Goal: Task Accomplishment & Management: Manage account settings

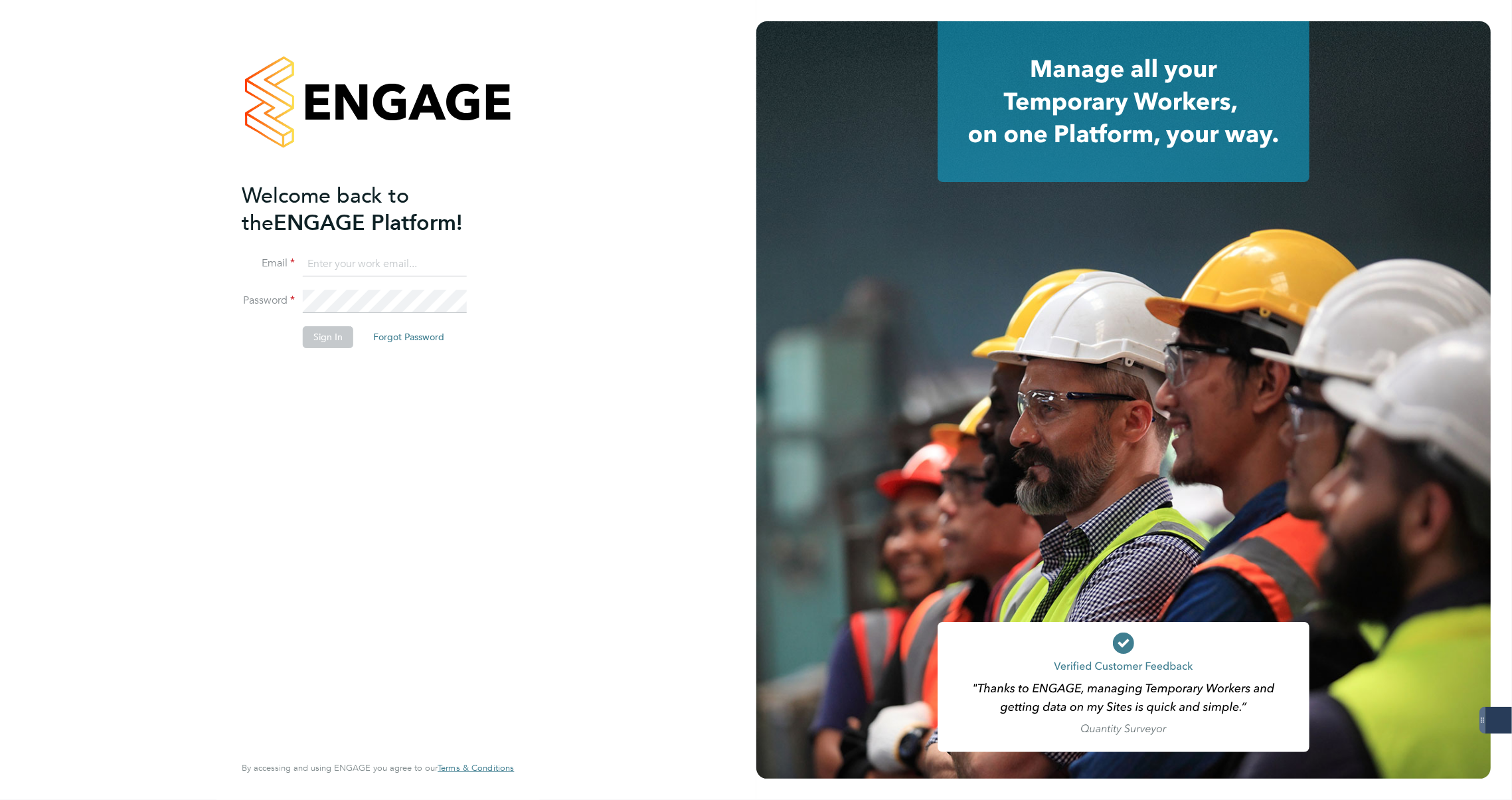
type input "carla@18rec.com"
click at [321, 338] on button "Sign In" at bounding box center [328, 336] width 50 height 21
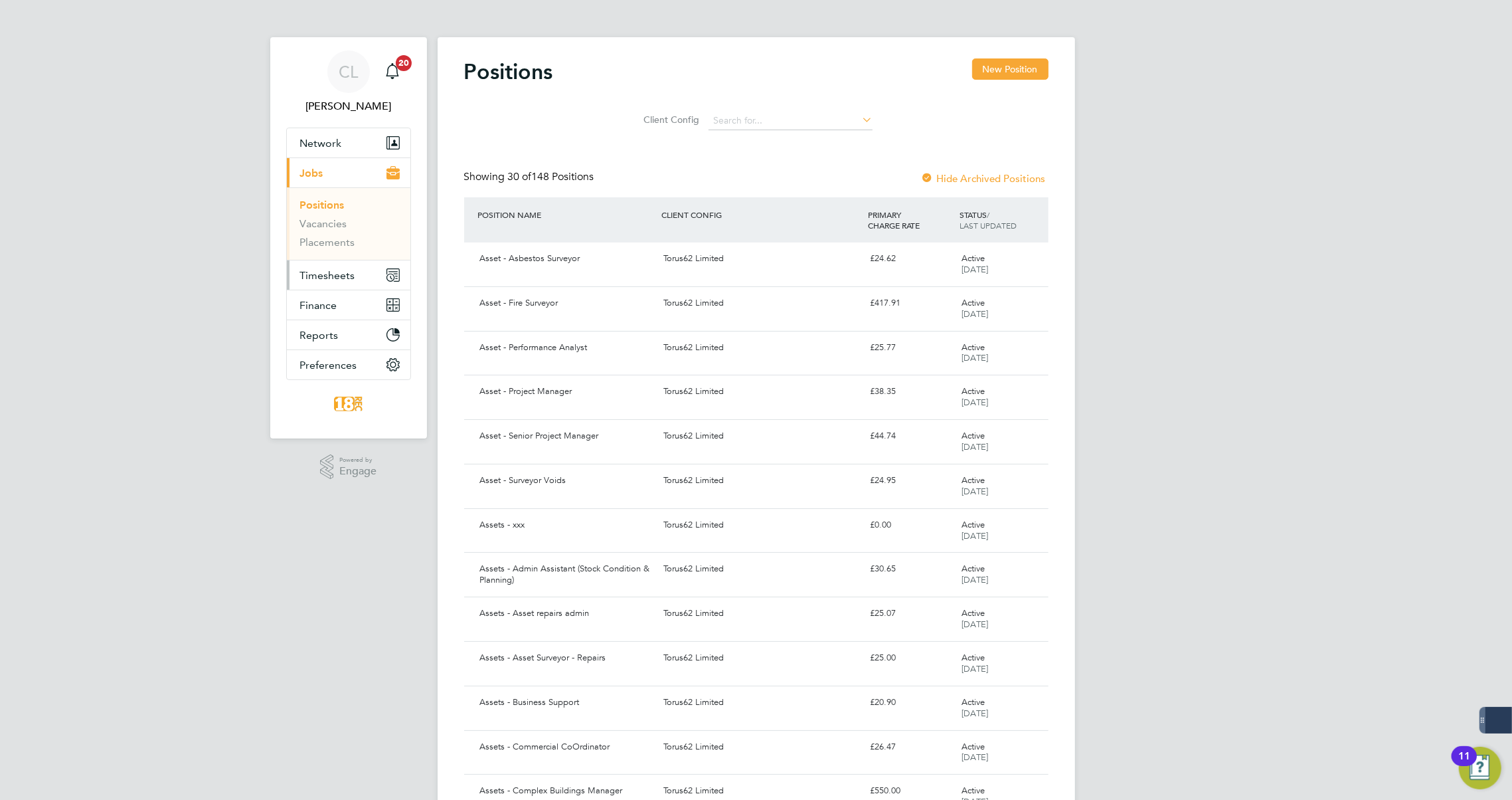
drag, startPoint x: 344, startPoint y: 270, endPoint x: 423, endPoint y: 286, distance: 80.6
click at [344, 270] on span "Timesheets" at bounding box center [327, 275] width 55 height 13
click at [329, 272] on span "Timesheets" at bounding box center [327, 275] width 55 height 13
click at [336, 232] on link "Timesheets" at bounding box center [327, 235] width 55 height 13
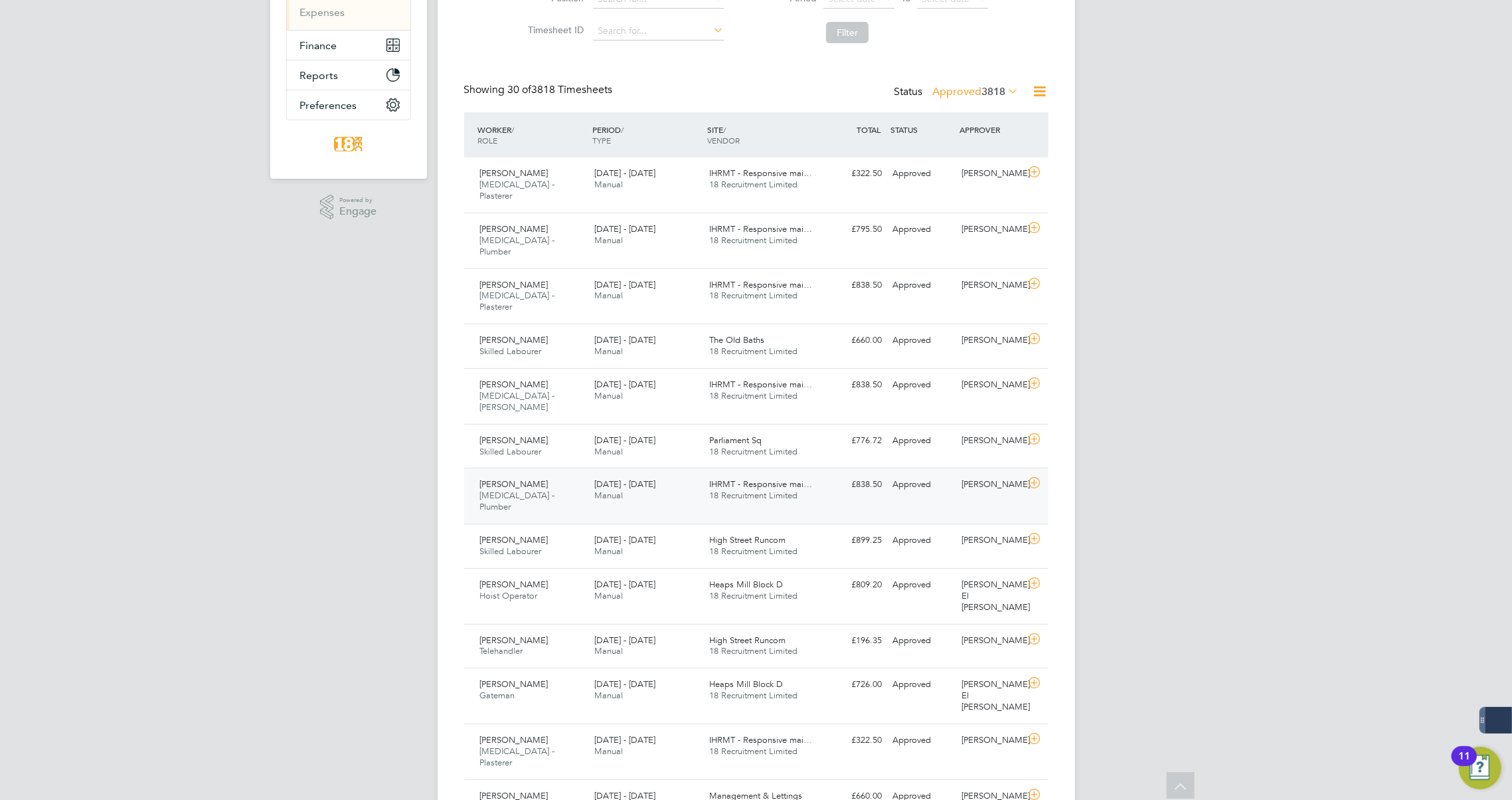
click at [632, 468] on div "Neil Easthope HMS - Plumber 22 - 28 Sep 2025 22 - 28 Sep 2025 Manual IHRMT - Re…" at bounding box center [756, 496] width 585 height 56
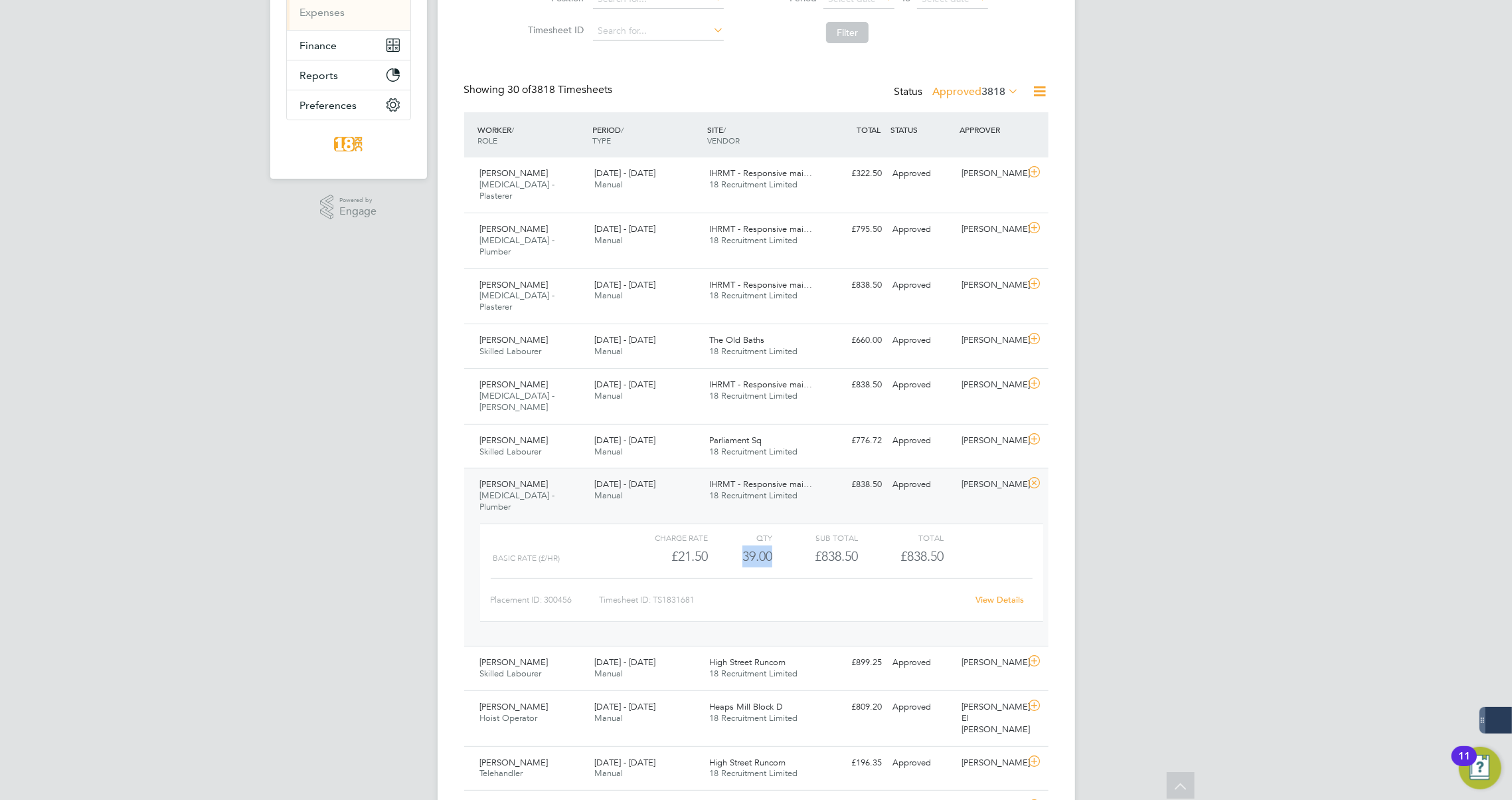
drag, startPoint x: 736, startPoint y: 498, endPoint x: 814, endPoint y: 508, distance: 78.6
click at [814, 545] on div "Basic Rate (£/HR) £21.50 39 39.00 39 £838.50 £838.50" at bounding box center [761, 556] width 563 height 22
drag, startPoint x: 814, startPoint y: 508, endPoint x: 811, endPoint y: 518, distance: 10.4
click at [811, 524] on div "Charge rate QTY Sub Total Total Basic Rate (£/HR) £21.50 39 39.00 39 £838.50 £8…" at bounding box center [761, 573] width 563 height 98
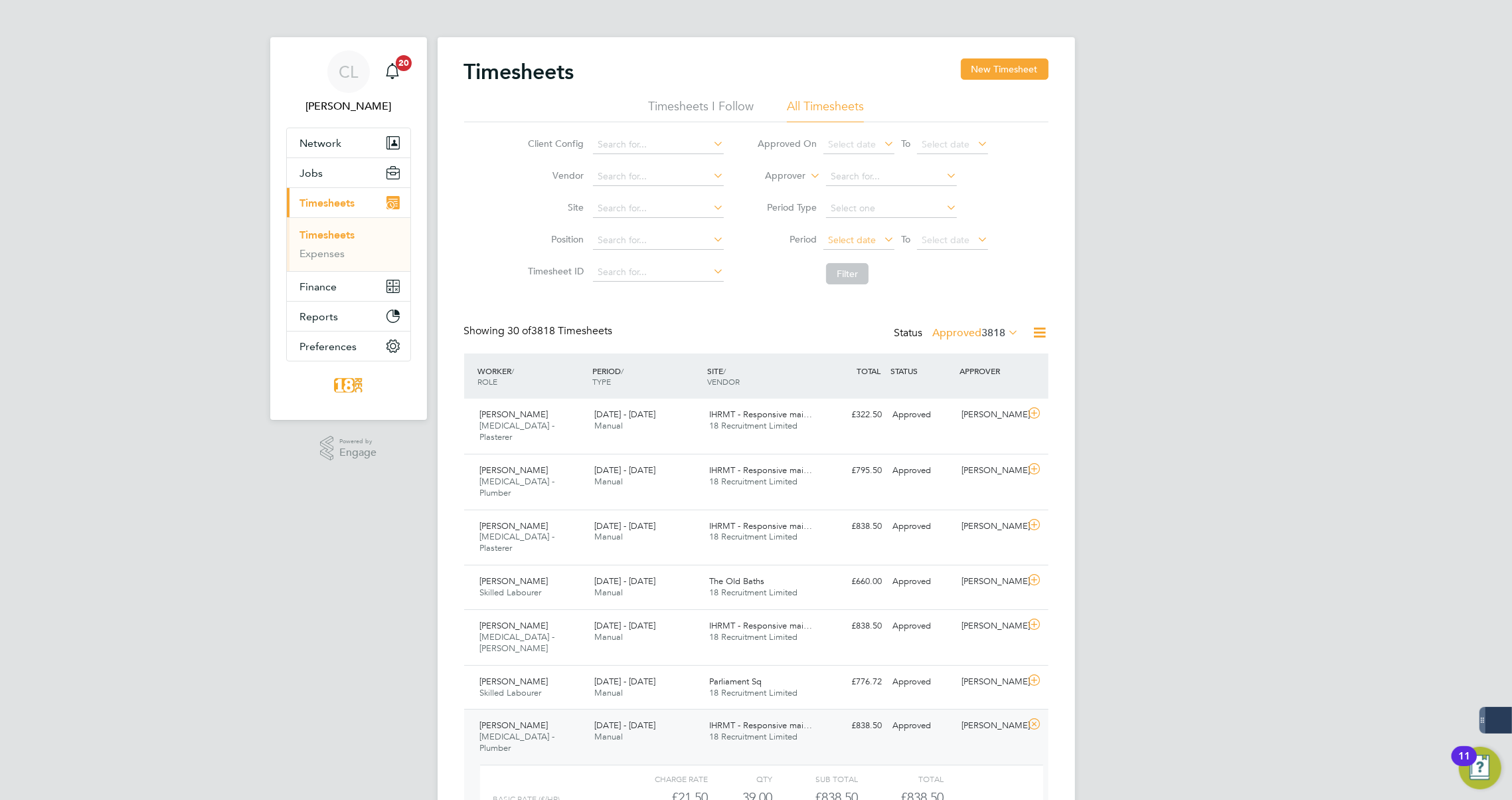
click at [854, 231] on span "Select date" at bounding box center [859, 240] width 71 height 18
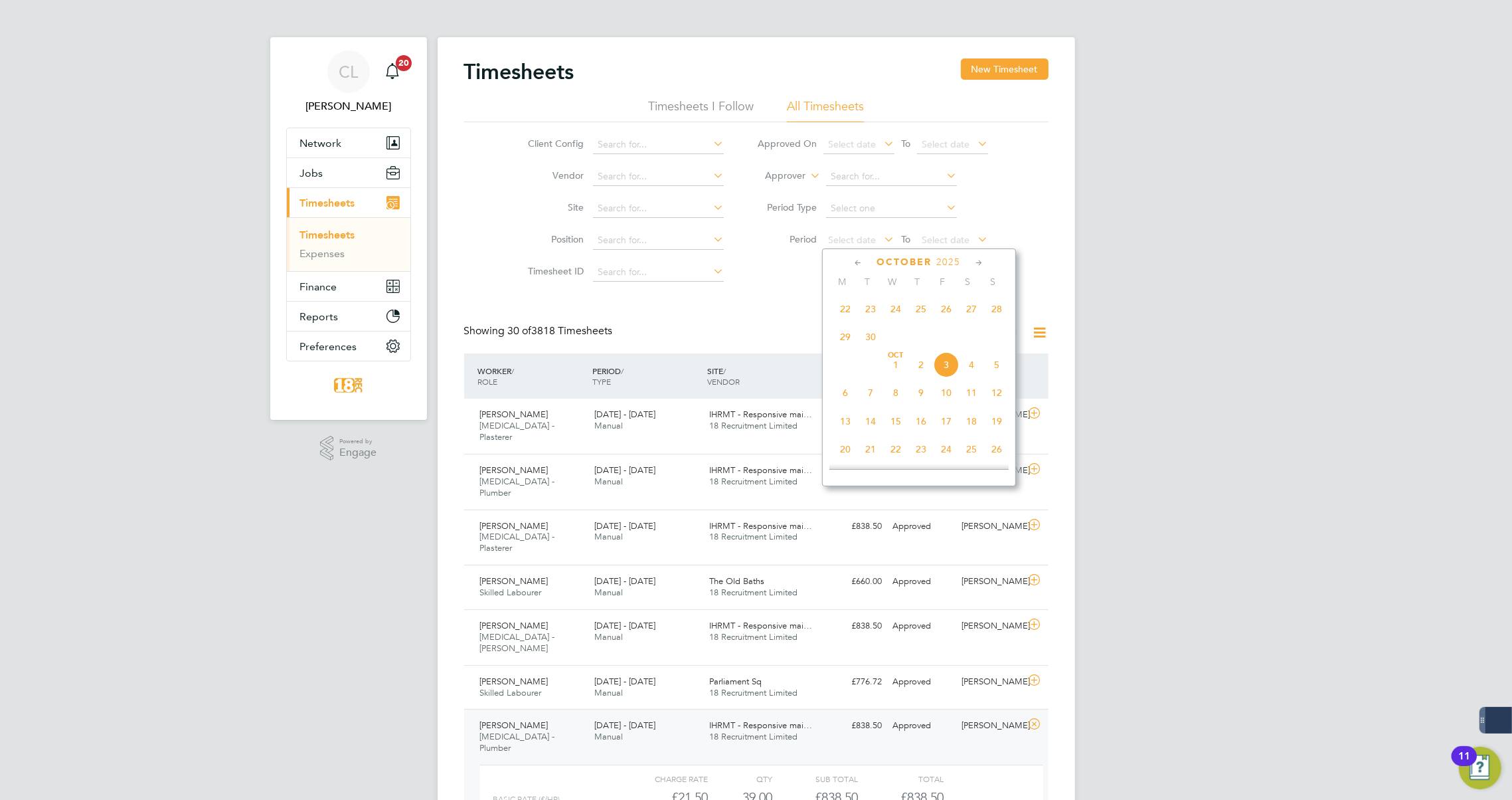
click at [845, 312] on span "22" at bounding box center [845, 308] width 25 height 25
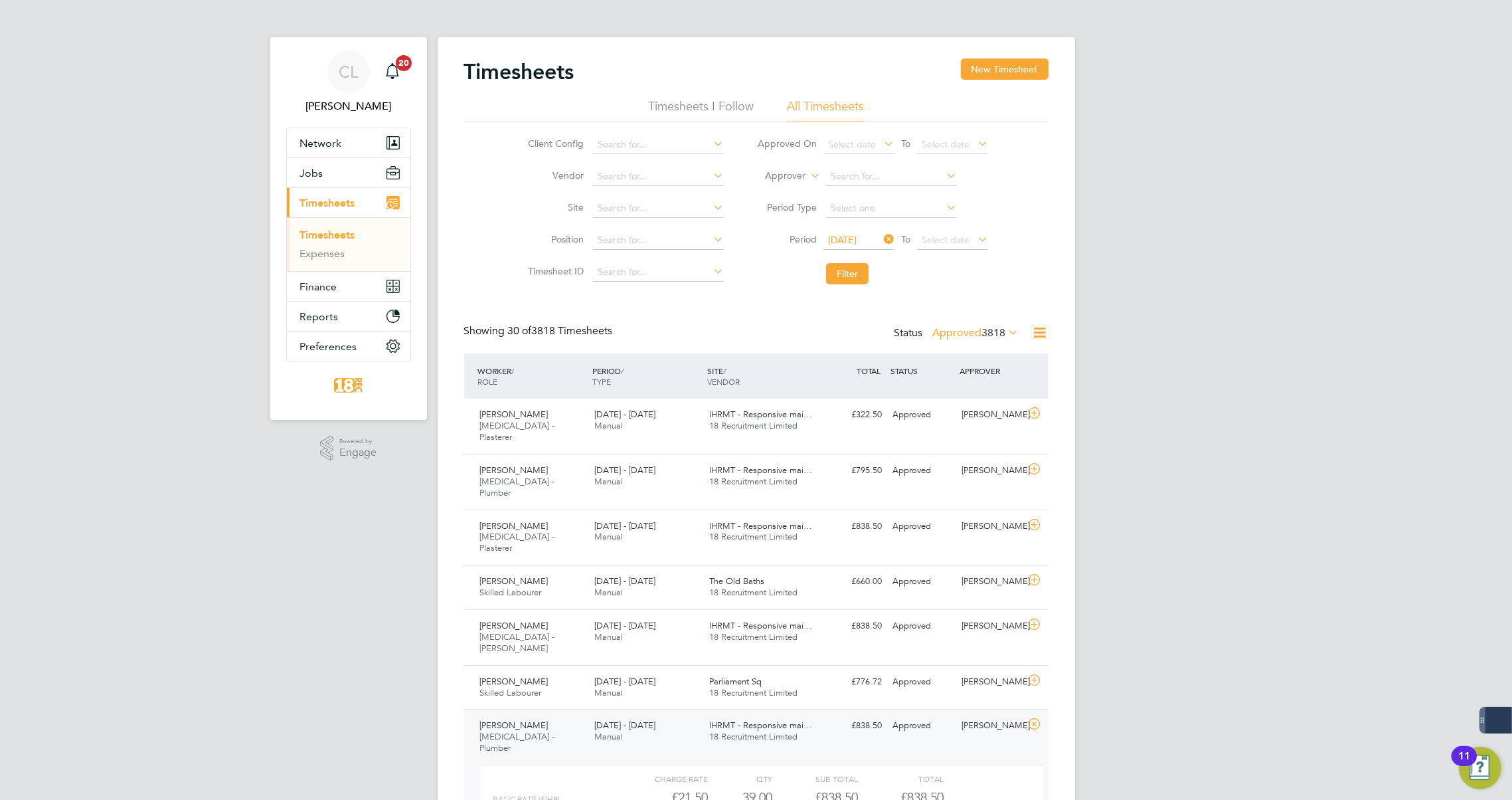
click at [952, 229] on li "Period 22 Sep 2025 To Select date" at bounding box center [873, 240] width 264 height 32
click at [950, 231] on span "Select date" at bounding box center [952, 240] width 71 height 18
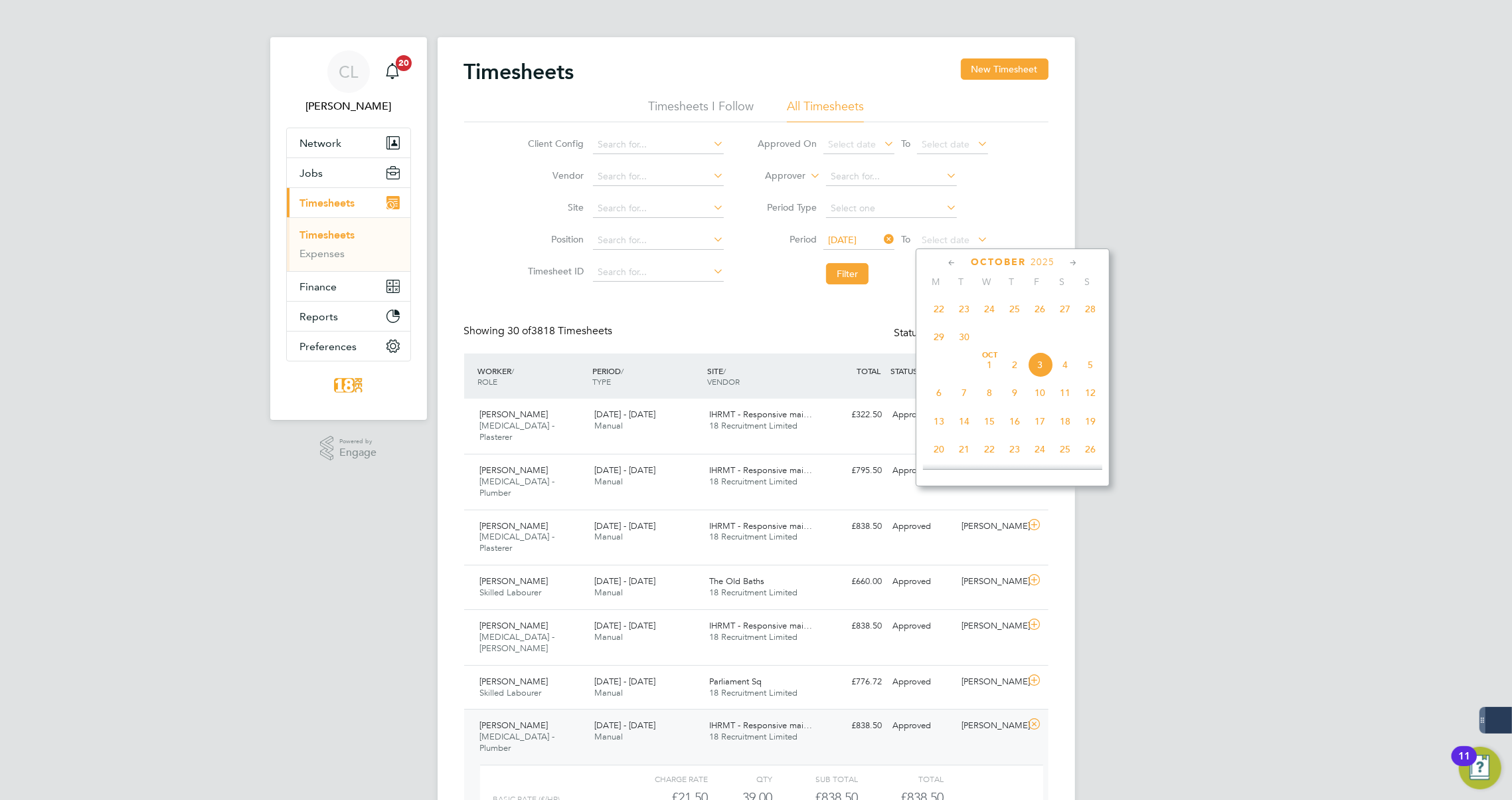
drag, startPoint x: 1089, startPoint y: 312, endPoint x: 848, endPoint y: 286, distance: 242.4
click at [1088, 312] on span "28" at bounding box center [1090, 308] width 25 height 25
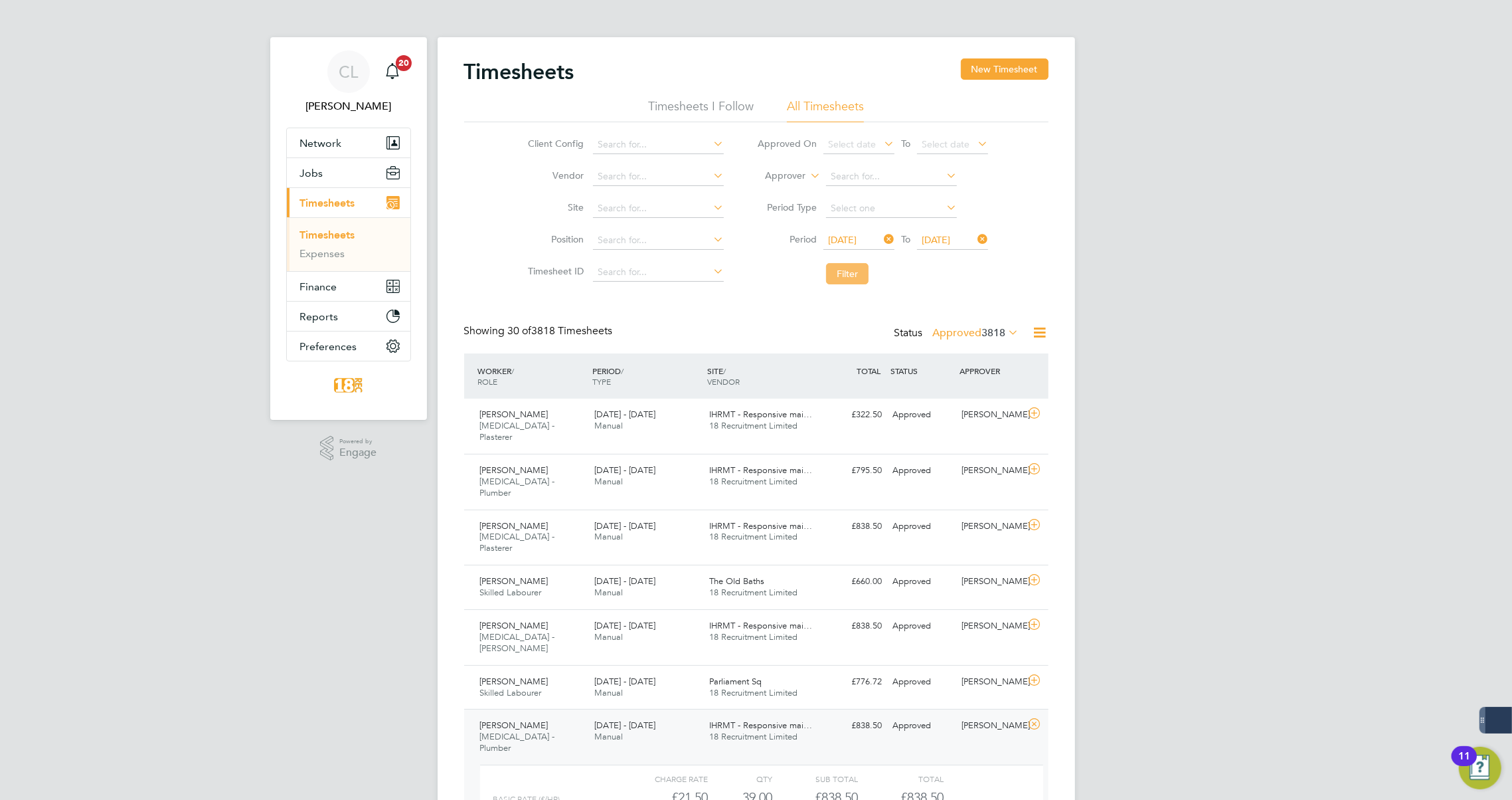
click at [842, 270] on button "Filter" at bounding box center [848, 273] width 42 height 21
click at [684, 715] on div "22 - 28 Sep 2025 Manual" at bounding box center [646, 731] width 115 height 33
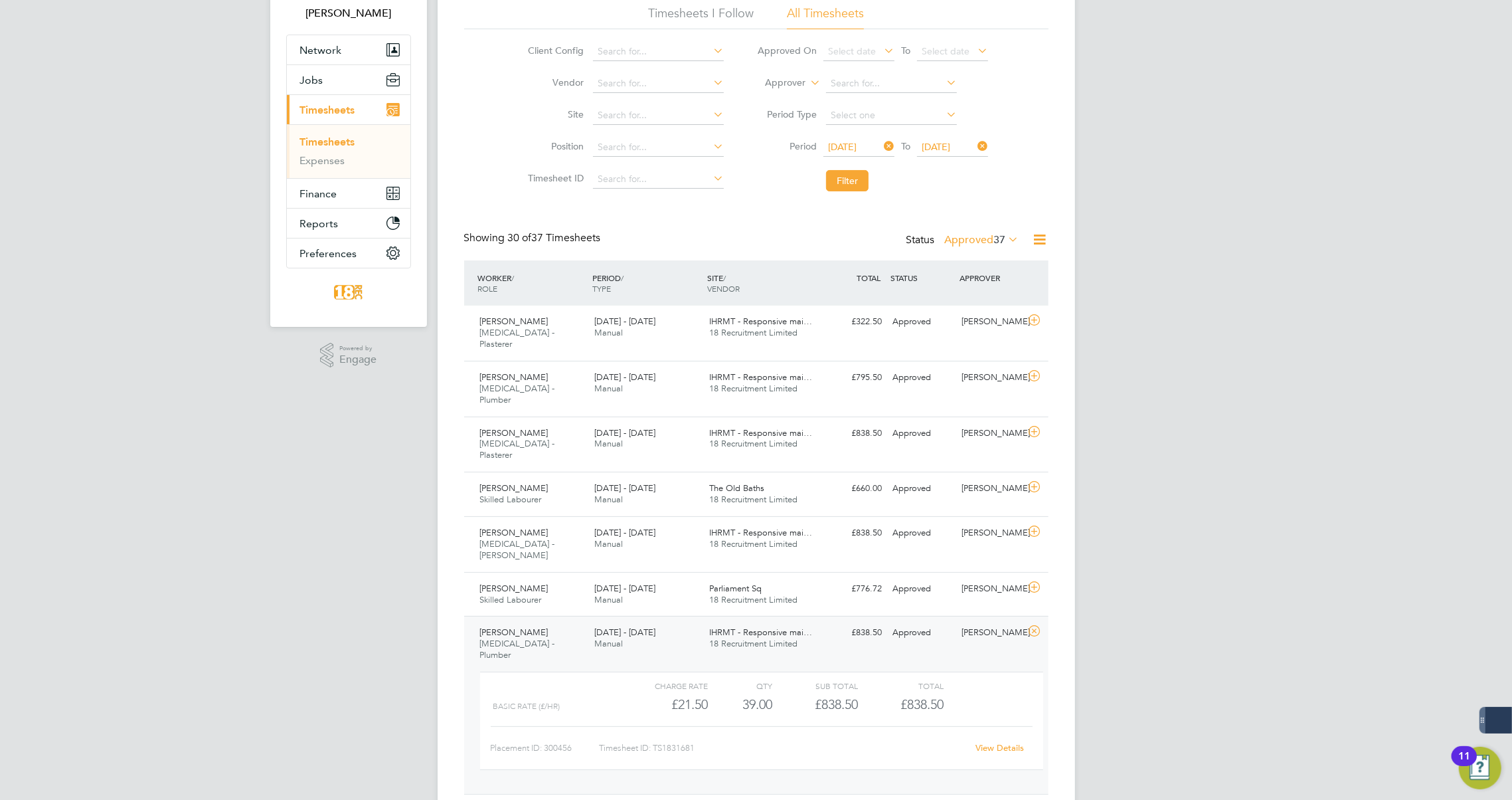
scroll to position [180, 0]
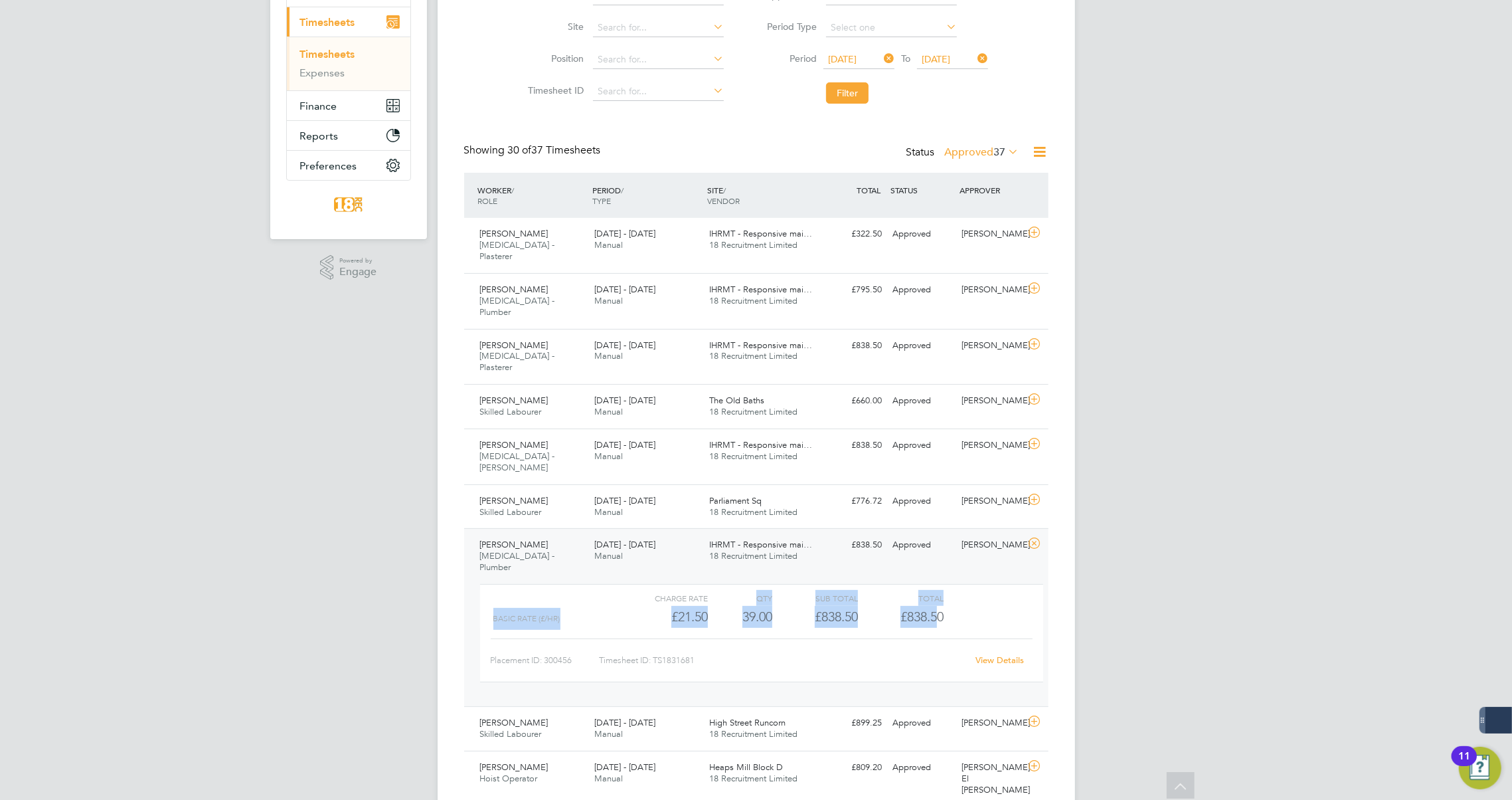
drag, startPoint x: 939, startPoint y: 555, endPoint x: 715, endPoint y: 544, distance: 224.3
click at [715, 584] on div "Charge rate QTY Sub Total Total Basic Rate (£/HR) £21.50 39 39.00 39 £838.50 £8…" at bounding box center [761, 633] width 563 height 98
click at [933, 606] on div "£838.50" at bounding box center [901, 617] width 86 height 22
drag, startPoint x: 959, startPoint y: 557, endPoint x: 480, endPoint y: 498, distance: 482.6
click at [480, 528] on div "Neil Easthope HMS - Plumber 22 - 28 Sep 2025 22 - 28 Sep 2025 Manual IHRMT - Re…" at bounding box center [756, 617] width 585 height 178
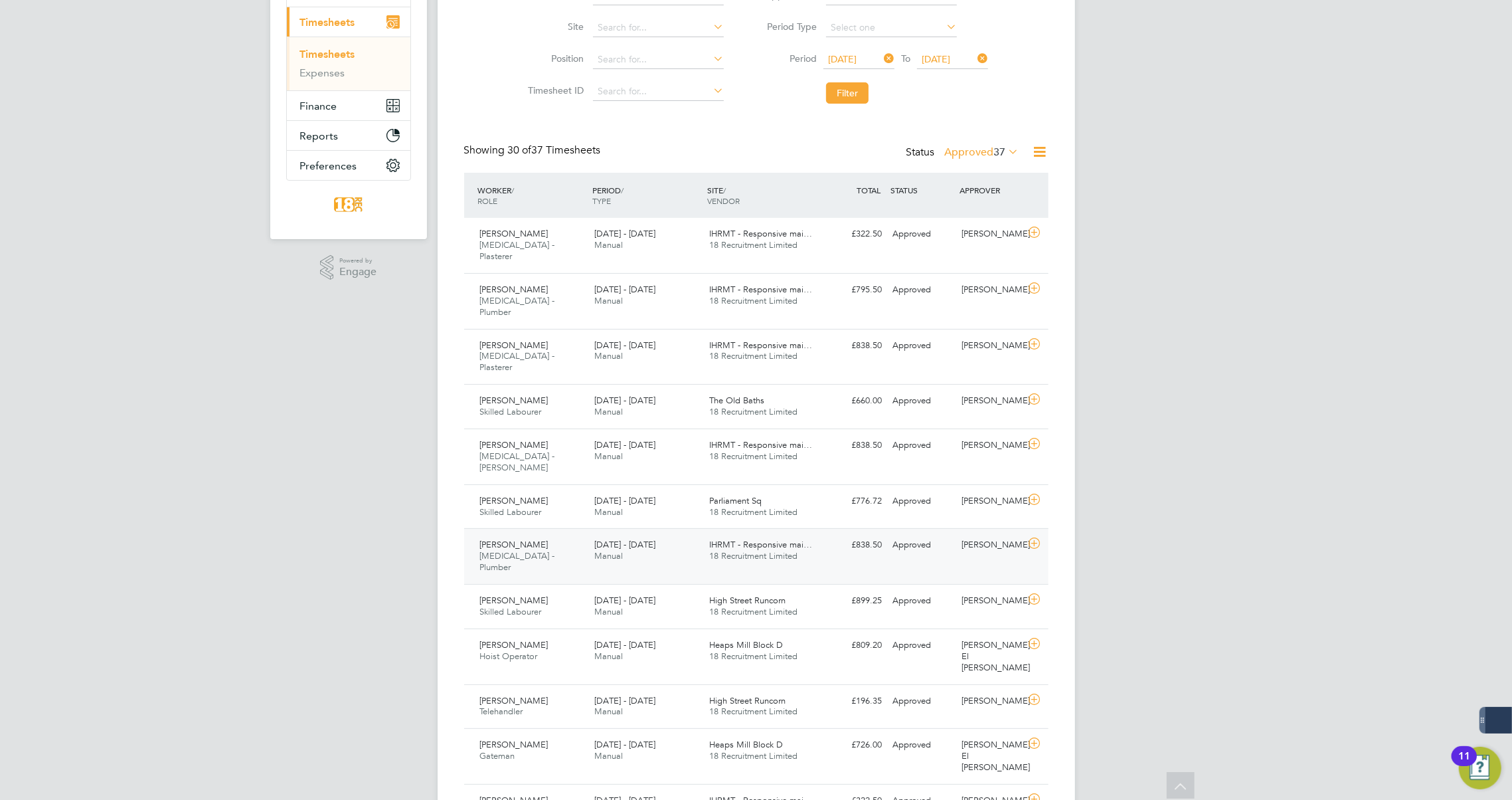
click at [813, 534] on div "IHRMT - Responsive mai… 18 Recruitment Limited" at bounding box center [761, 550] width 115 height 33
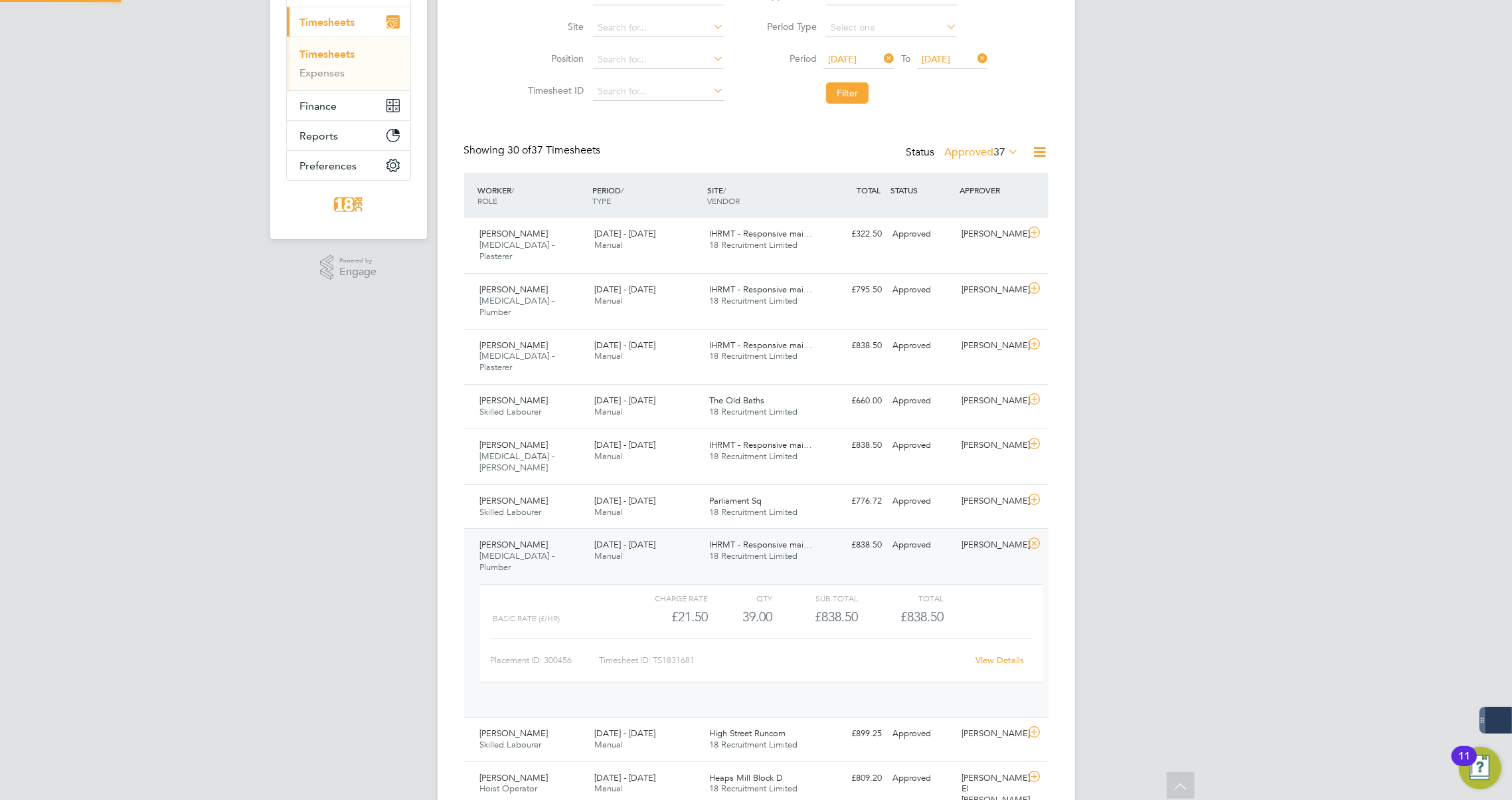
scroll to position [22, 129]
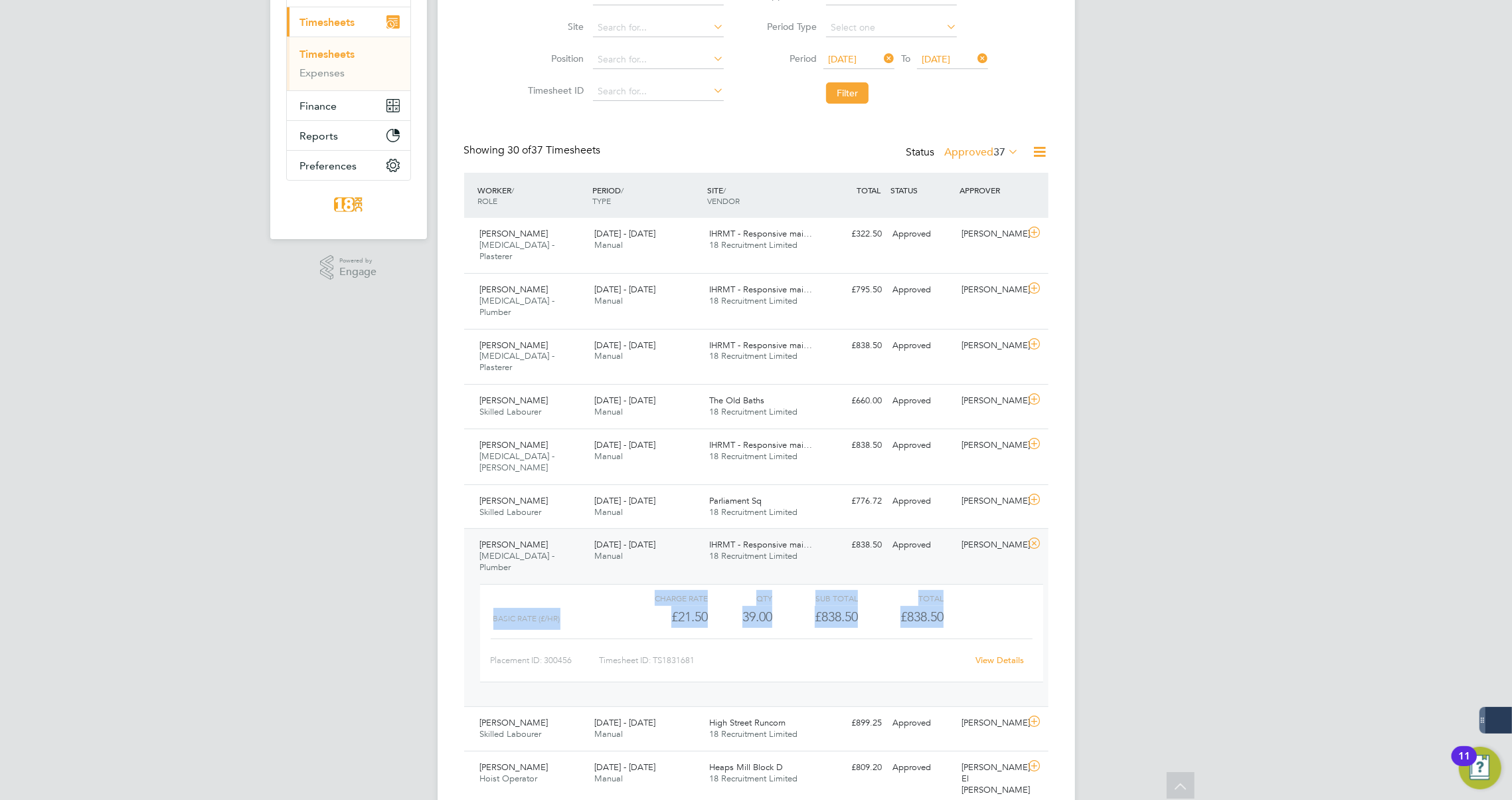
drag, startPoint x: 952, startPoint y: 557, endPoint x: 651, endPoint y: 545, distance: 301.2
click at [651, 584] on div "Charge rate QTY Sub Total Total Basic Rate (£/HR) £21.50 39 39.00 39 £838.50 £8…" at bounding box center [761, 633] width 563 height 98
drag, startPoint x: 651, startPoint y: 545, endPoint x: 777, endPoint y: 577, distance: 130.0
click at [777, 584] on div "Charge rate QTY Sub Total Total Basic Rate (£/HR) £21.50 39 39.00 39 £838.50 £8…" at bounding box center [761, 633] width 563 height 98
click at [992, 654] on link "View Details" at bounding box center [999, 660] width 48 height 12
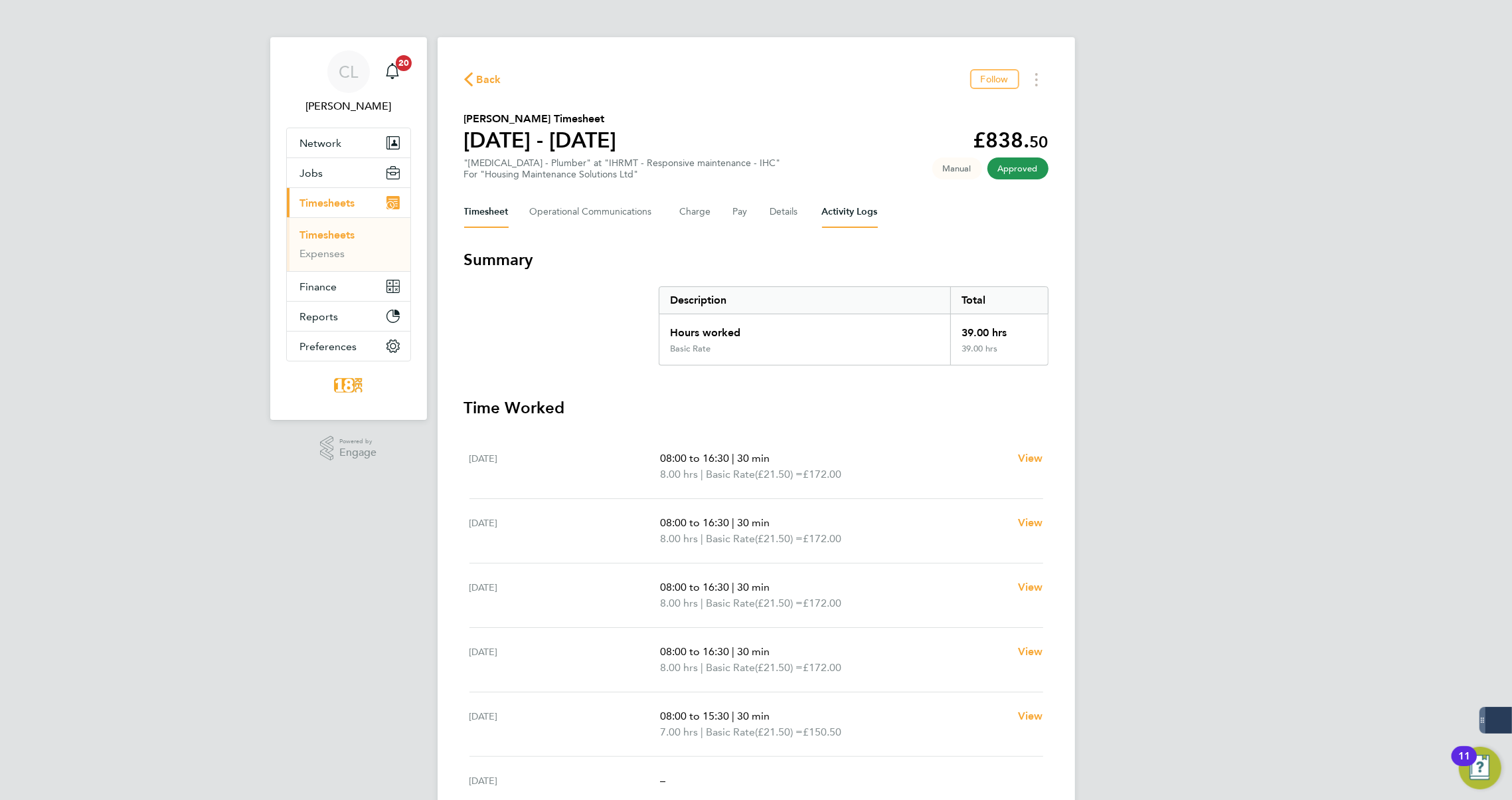
click at [847, 211] on Logs-tab "Activity Logs" at bounding box center [850, 212] width 56 height 32
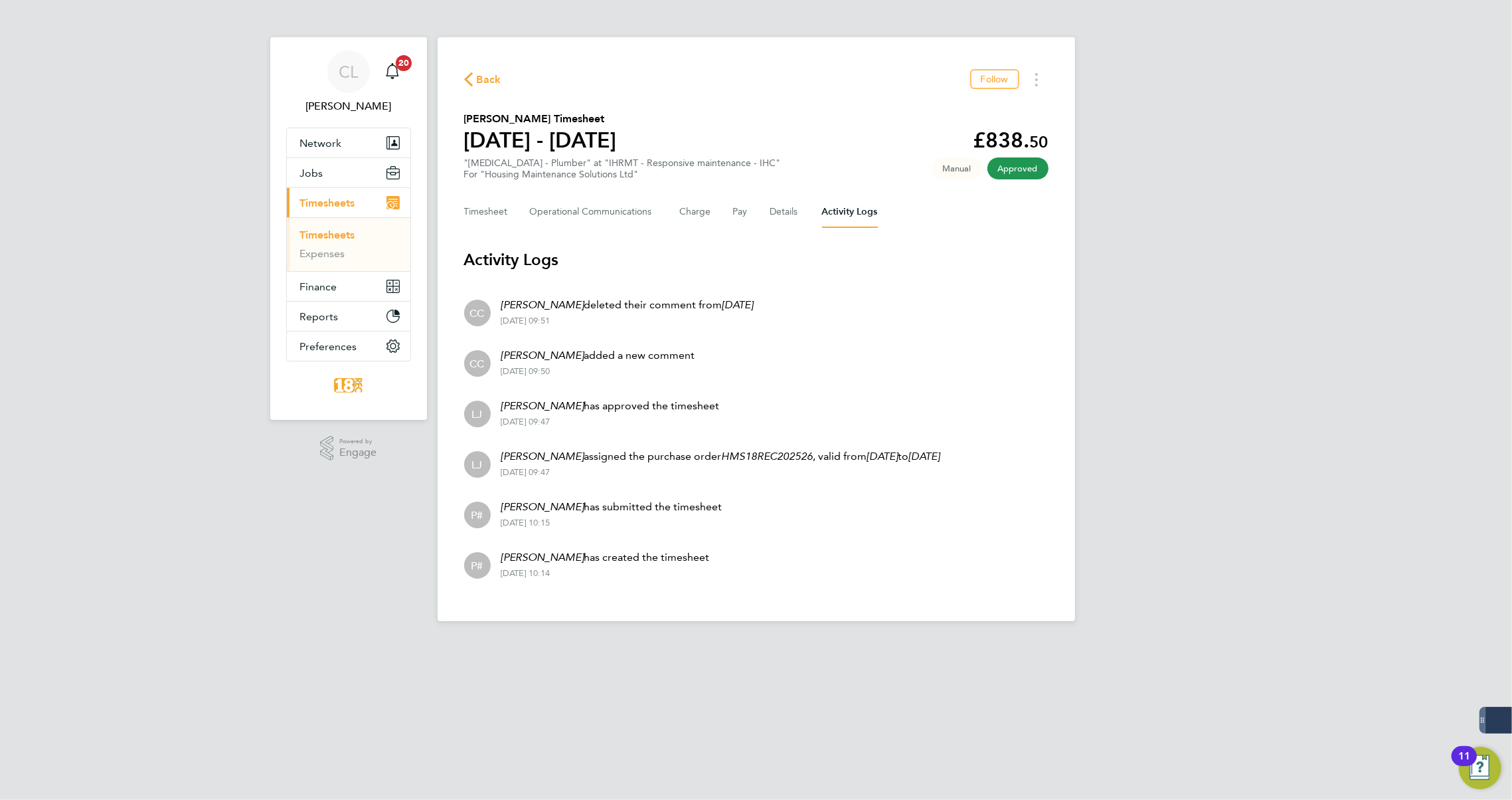
click at [812, 636] on app-footer at bounding box center [756, 631] width 638 height 21
